Goal: Navigation & Orientation: Understand site structure

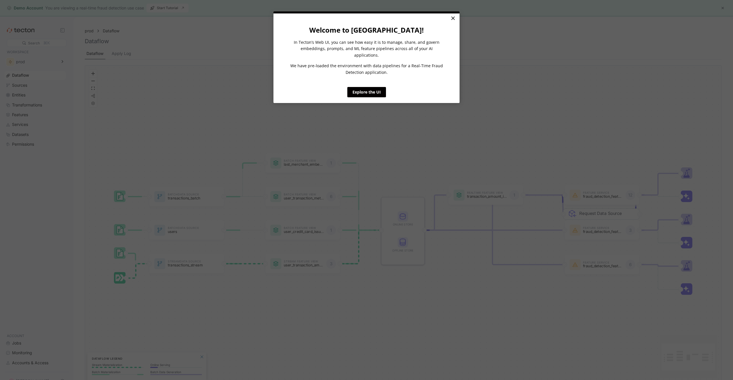
click at [453, 21] on link "×" at bounding box center [453, 18] width 10 height 10
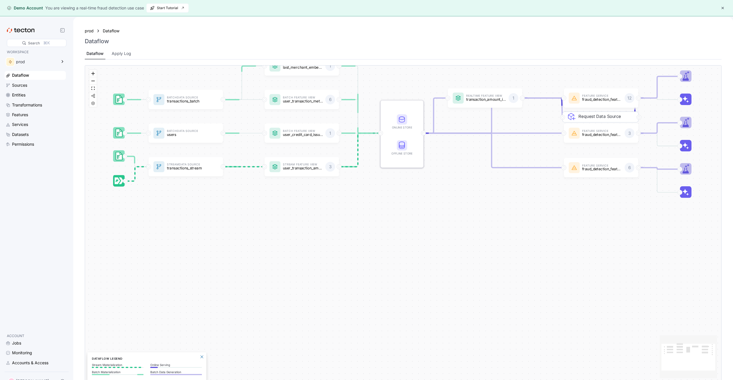
click at [721, 10] on button "button" at bounding box center [723, 8] width 7 height 7
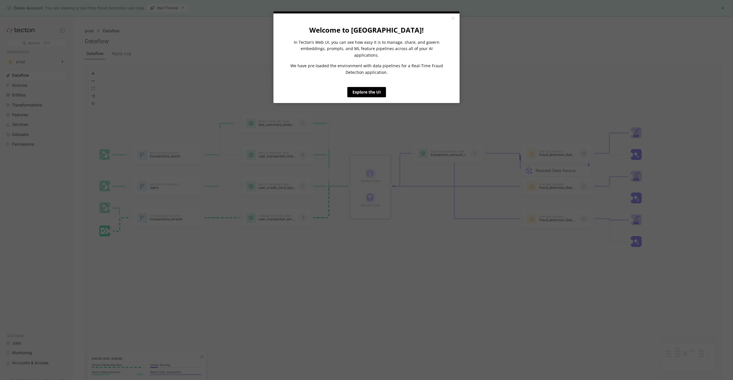
click appcues "× Welcome to [GEOGRAPHIC_DATA]! In Tecton’s Web UI, you can see how easy it is …"
